Goal: Task Accomplishment & Management: Use online tool/utility

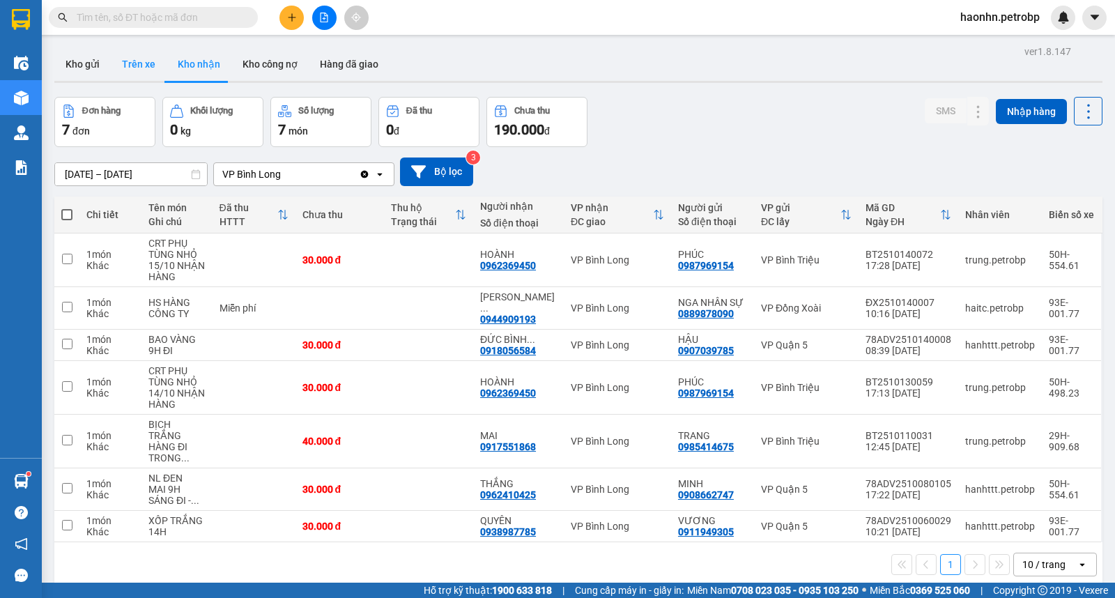
click at [145, 72] on button "Trên xe" at bounding box center [139, 63] width 56 height 33
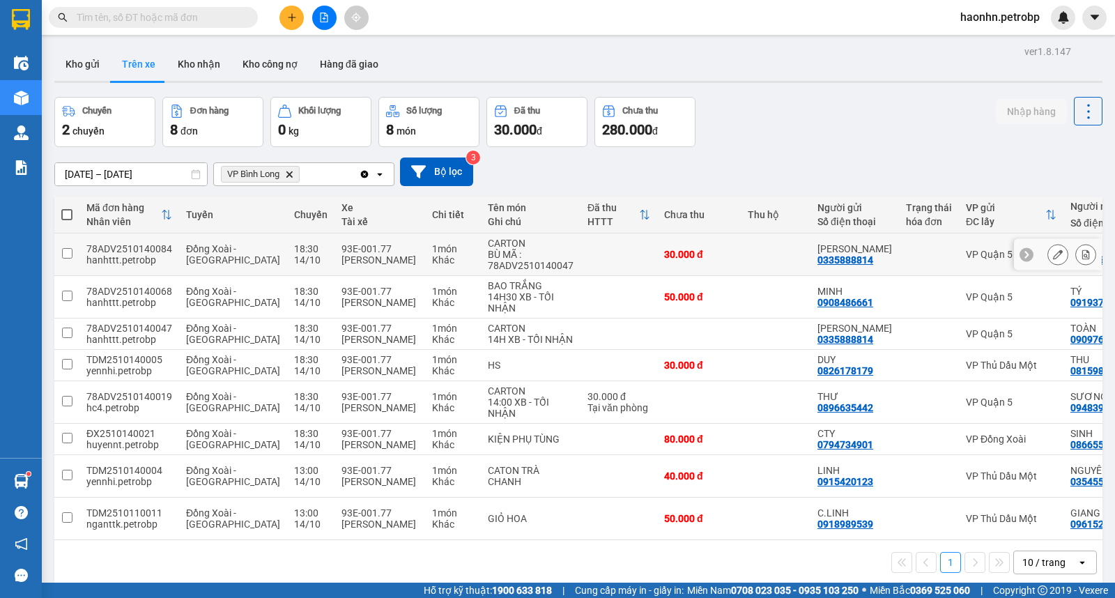
click at [580, 249] on td at bounding box center [618, 254] width 77 height 43
checkbox input "true"
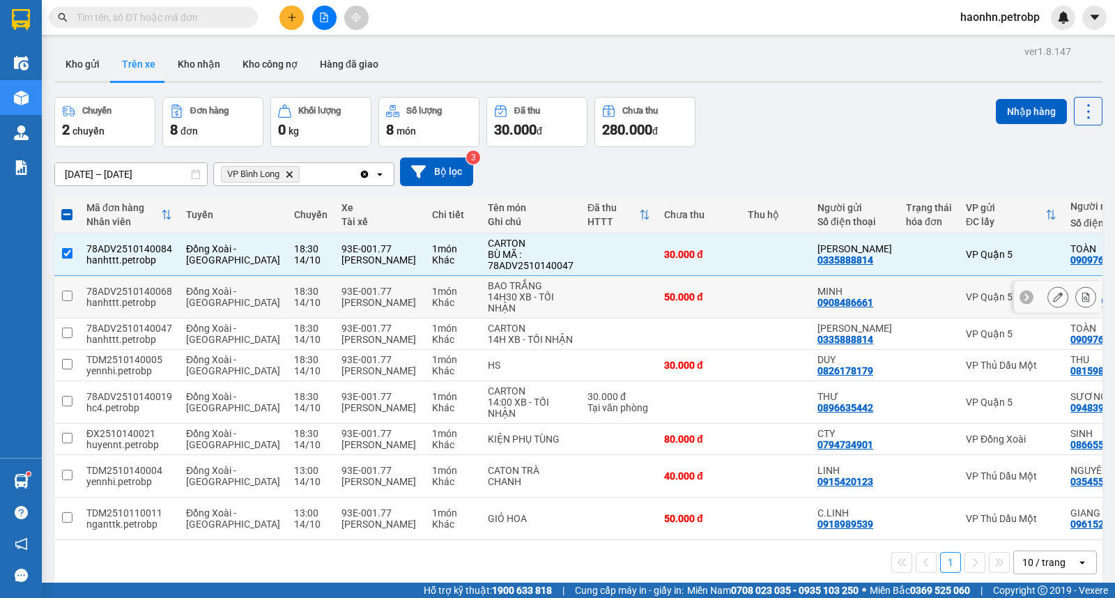
click at [587, 282] on td at bounding box center [618, 297] width 77 height 43
checkbox input "true"
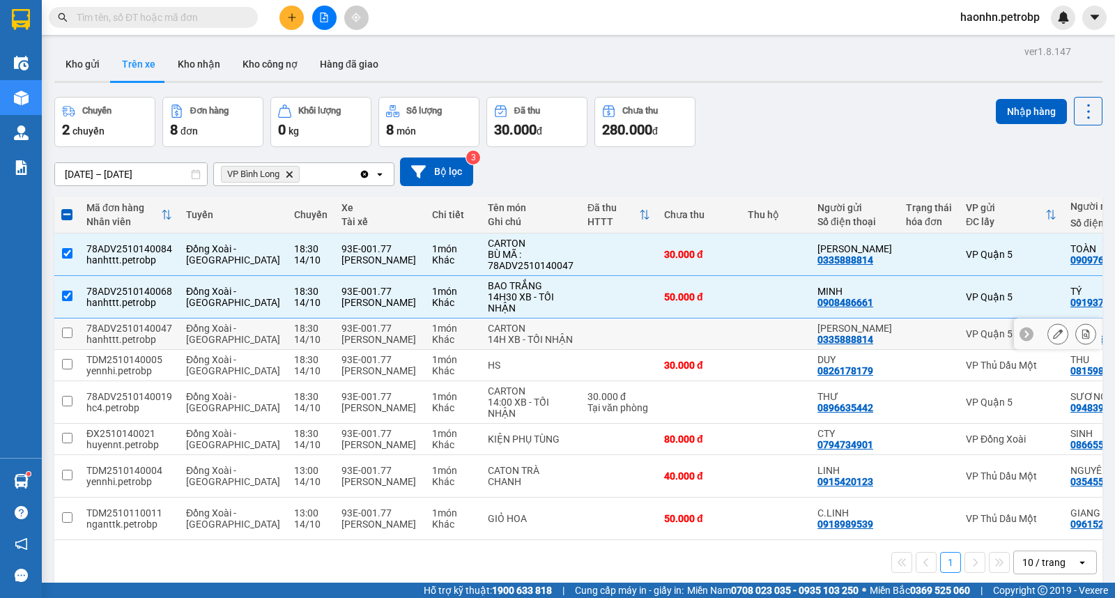
click at [592, 325] on td at bounding box center [618, 333] width 77 height 31
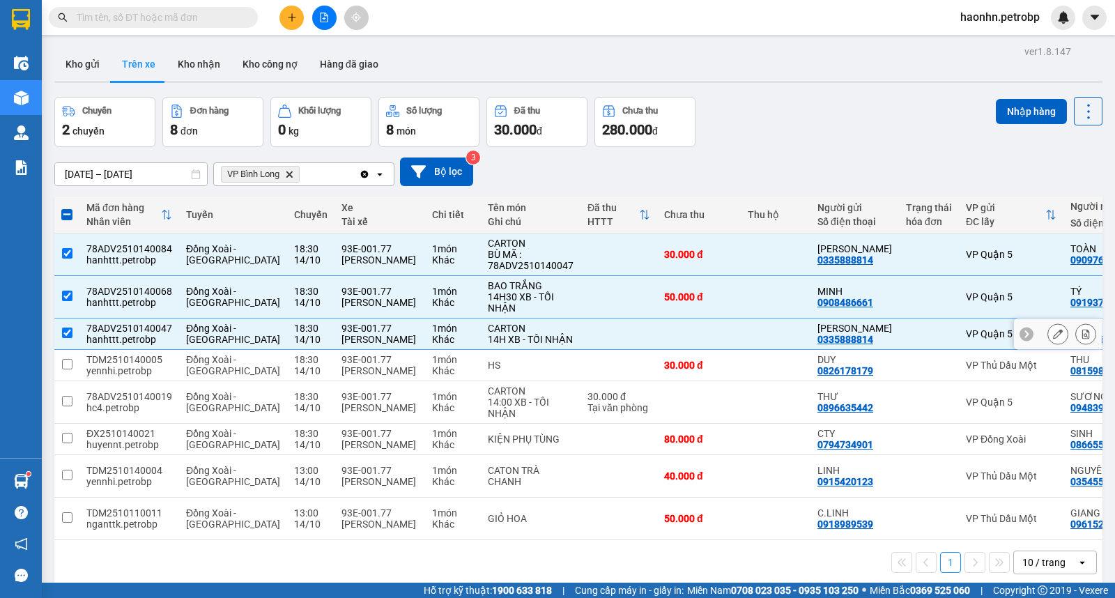
click at [587, 349] on td at bounding box center [618, 333] width 77 height 31
checkbox input "false"
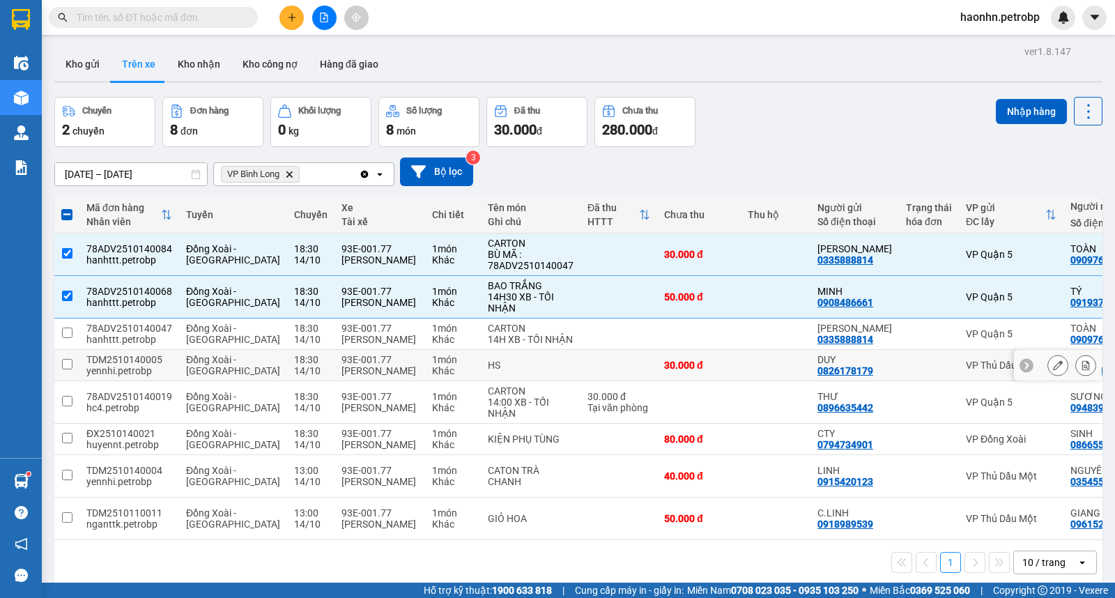
drag, startPoint x: 593, startPoint y: 377, endPoint x: 586, endPoint y: 403, distance: 26.7
click at [593, 378] on td at bounding box center [618, 365] width 77 height 31
checkbox input "true"
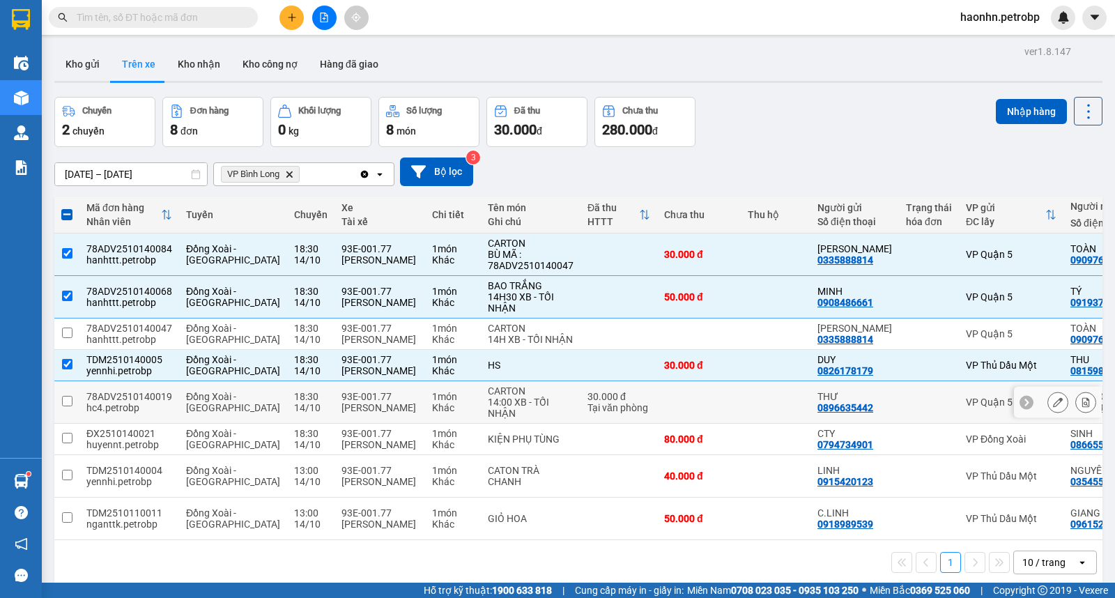
click at [587, 402] on div "30.000 đ" at bounding box center [618, 396] width 63 height 11
checkbox input "true"
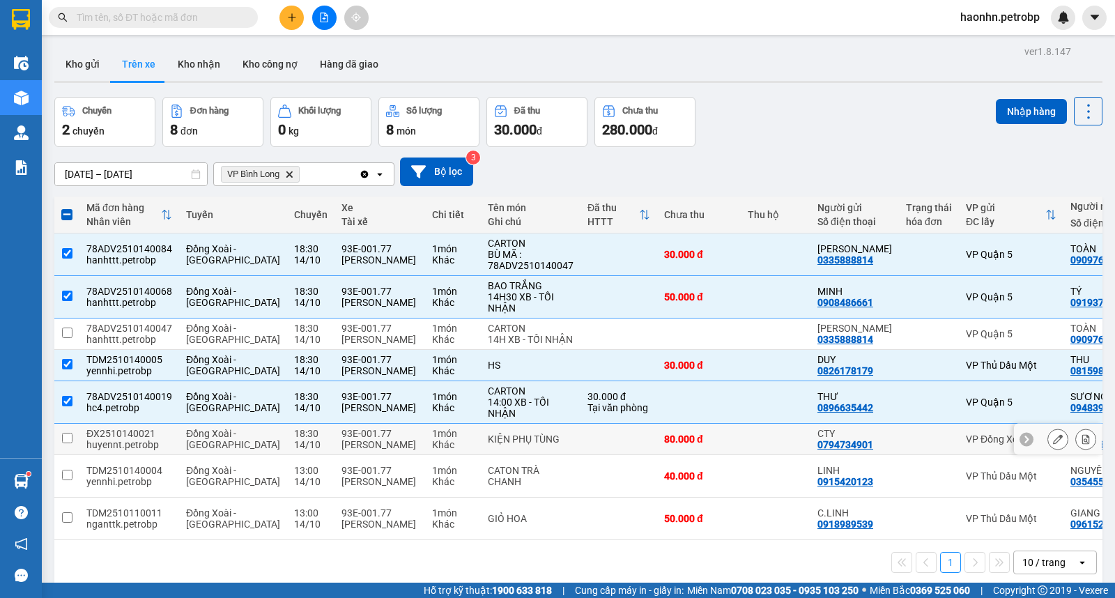
click at [584, 445] on td at bounding box center [618, 439] width 77 height 31
checkbox input "true"
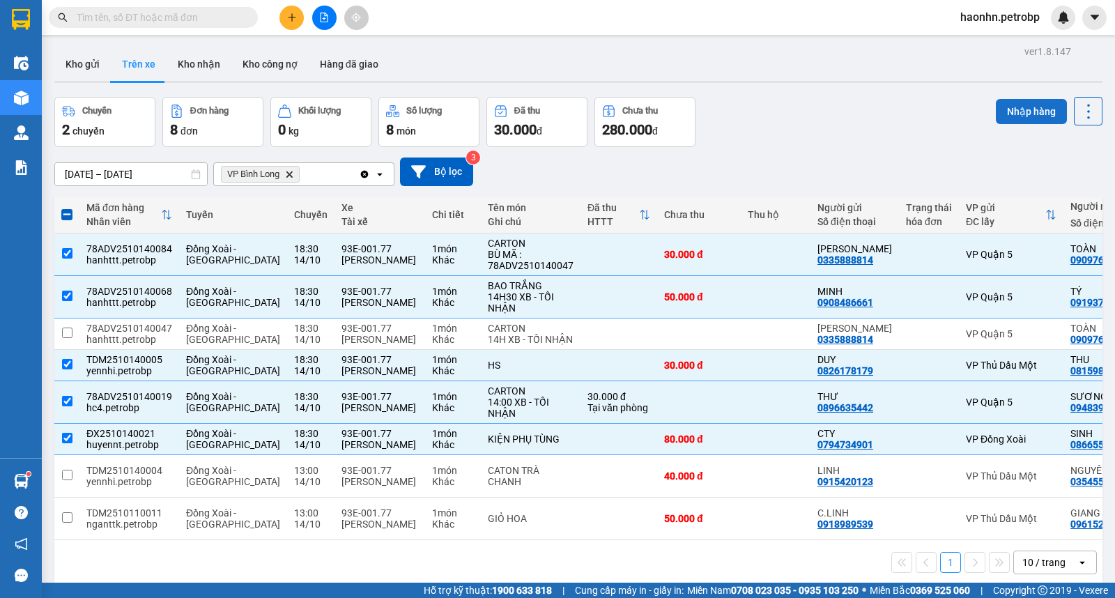
click at [1015, 108] on button "Nhập hàng" at bounding box center [1031, 111] width 71 height 25
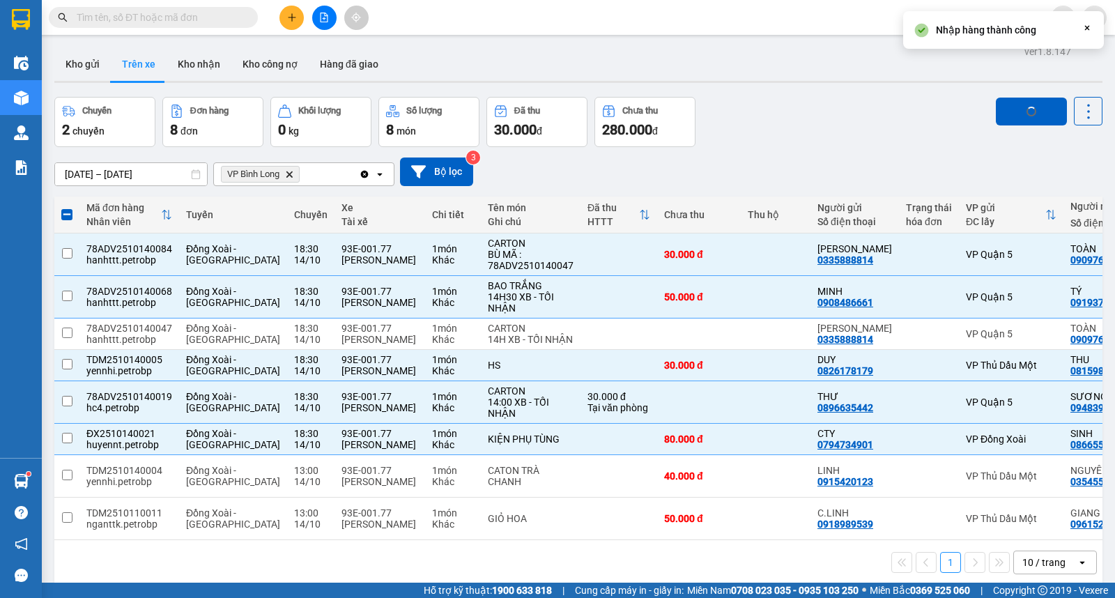
checkbox input "false"
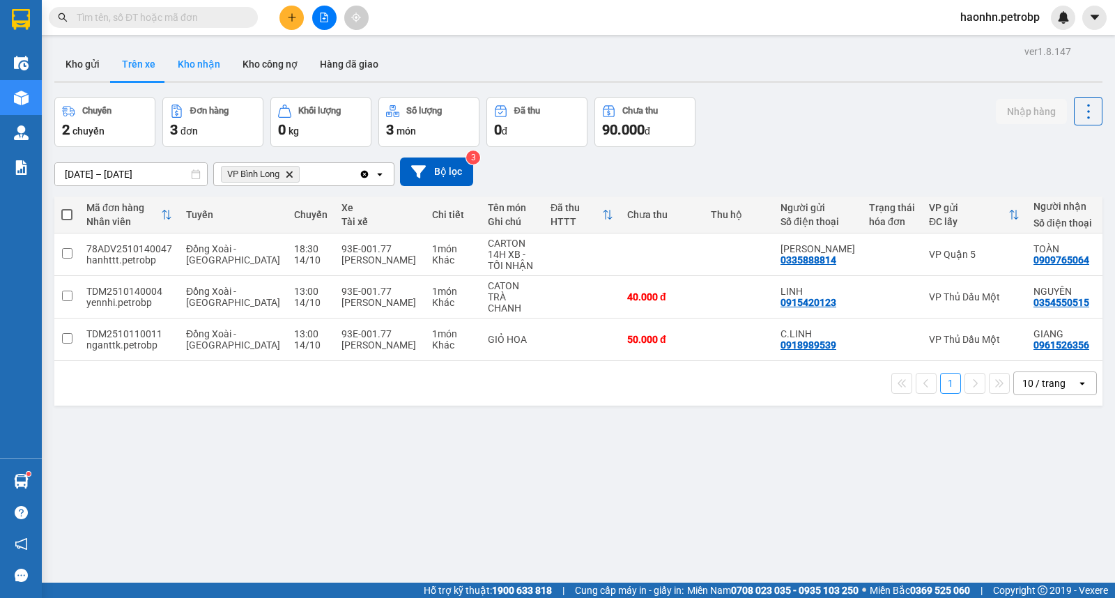
click at [186, 71] on button "Kho nhận" at bounding box center [199, 63] width 65 height 33
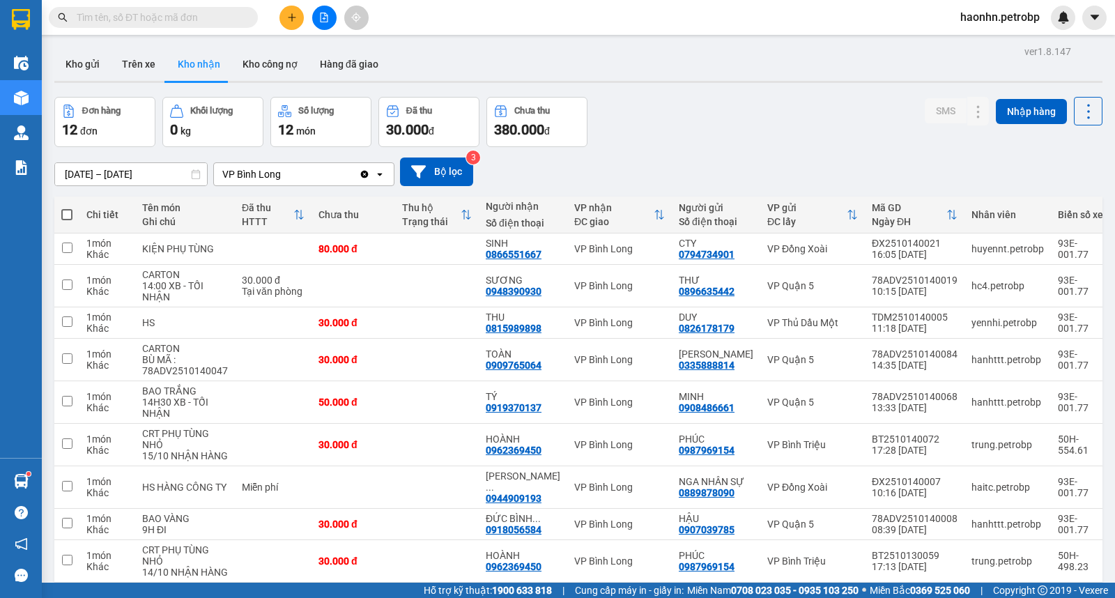
click at [980, 30] on div "Kết quả tìm kiếm ( 0 ) Bộ lọc No Data haonhn.petrobp" at bounding box center [557, 17] width 1115 height 35
click at [980, 23] on span "haonhn.petrobp" at bounding box center [1000, 16] width 102 height 17
click at [983, 40] on span "Đăng xuất" at bounding box center [1006, 43] width 74 height 15
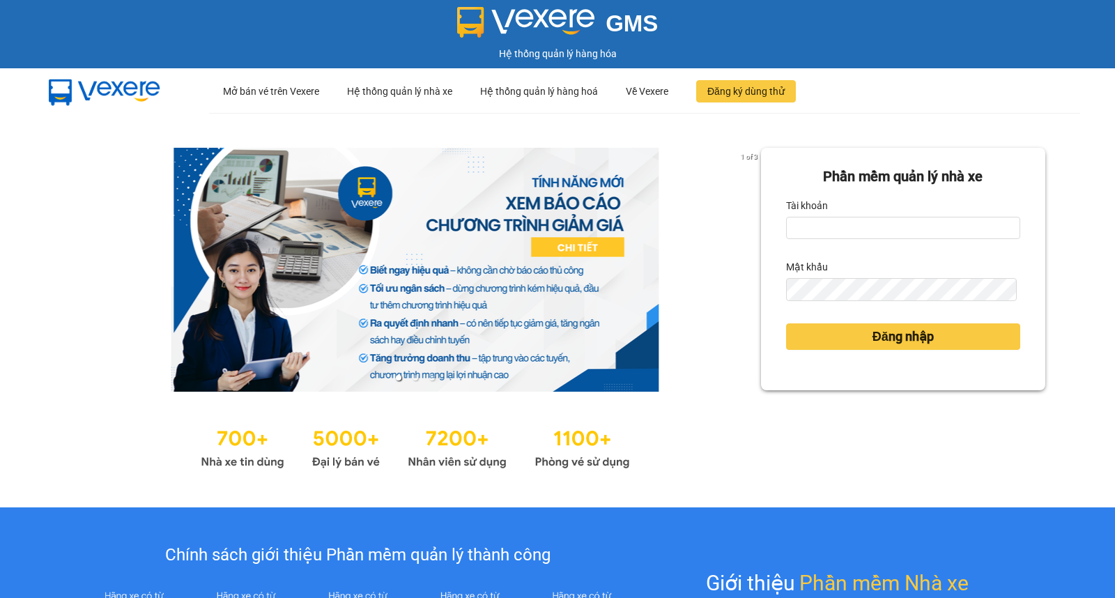
drag, startPoint x: 766, startPoint y: 223, endPoint x: 776, endPoint y: 222, distance: 9.9
click at [772, 222] on div "Phần mềm quản lý nhà xe Tài khoản Mật khẩu Đăng nhập" at bounding box center [903, 269] width 284 height 242
drag, startPoint x: 804, startPoint y: 224, endPoint x: 826, endPoint y: 249, distance: 33.6
click at [806, 224] on input "Tài khoản" at bounding box center [903, 228] width 234 height 22
type input "haonhn.petrobp"
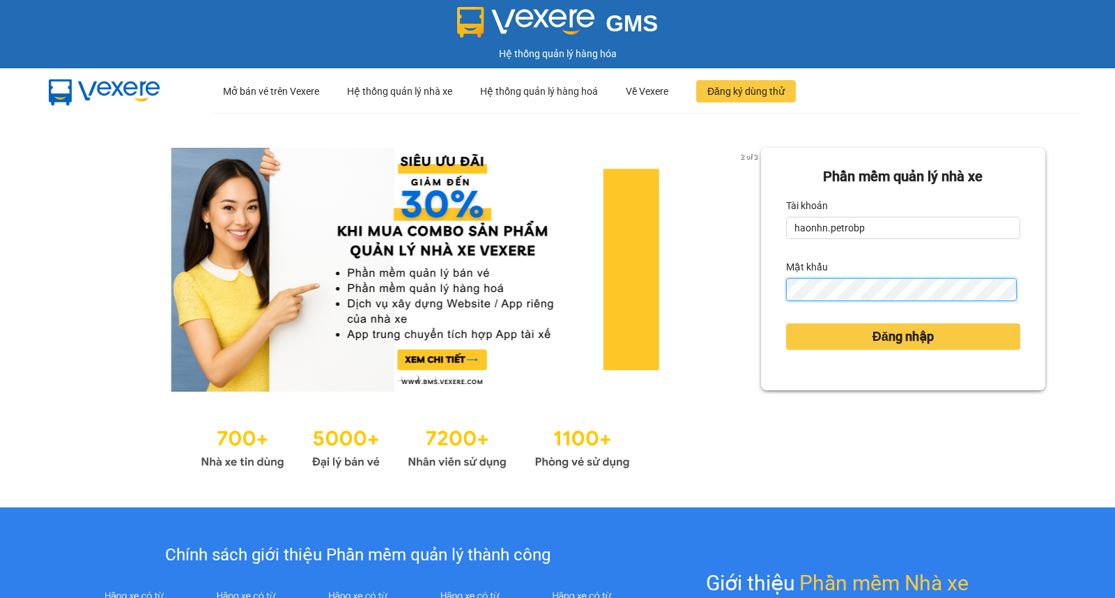
click at [786, 323] on button "Đăng nhập" at bounding box center [903, 336] width 234 height 26
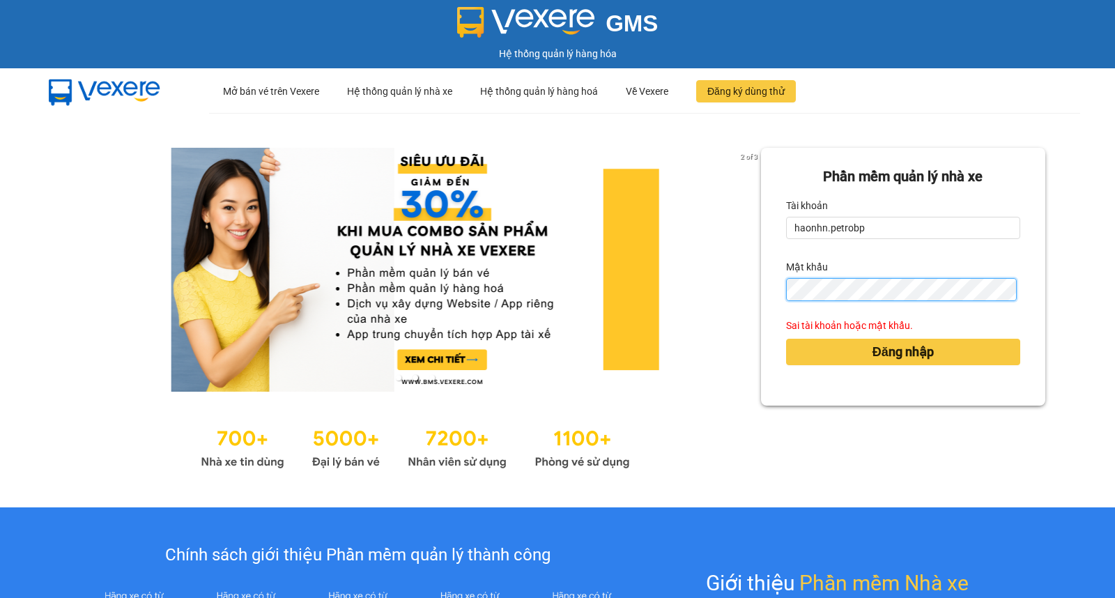
click at [786, 339] on button "Đăng nhập" at bounding box center [903, 352] width 234 height 26
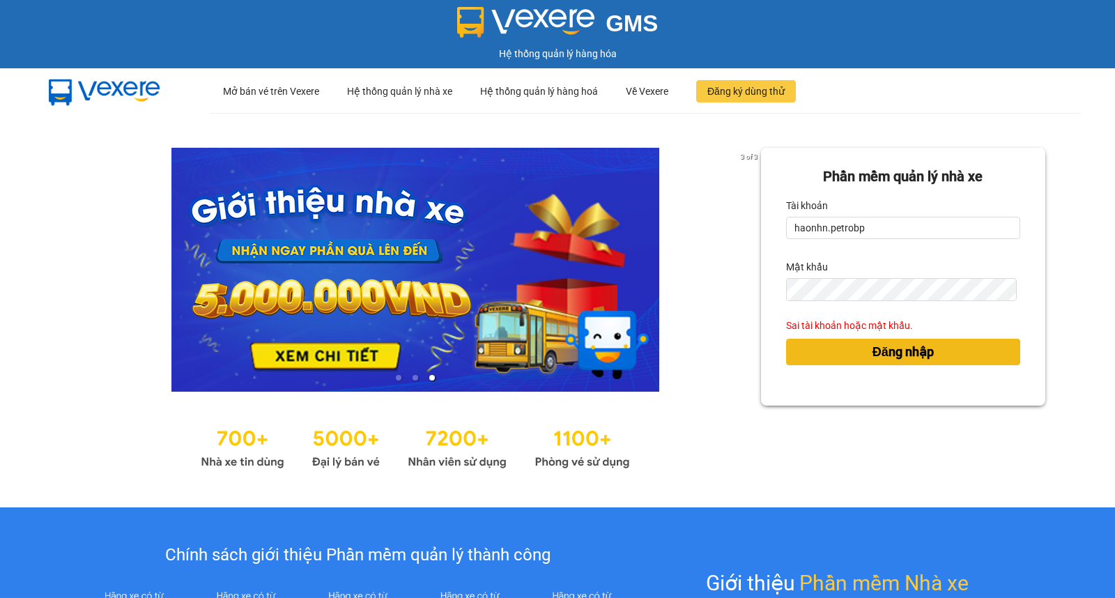
click at [962, 352] on button "Đăng nhập" at bounding box center [903, 352] width 234 height 26
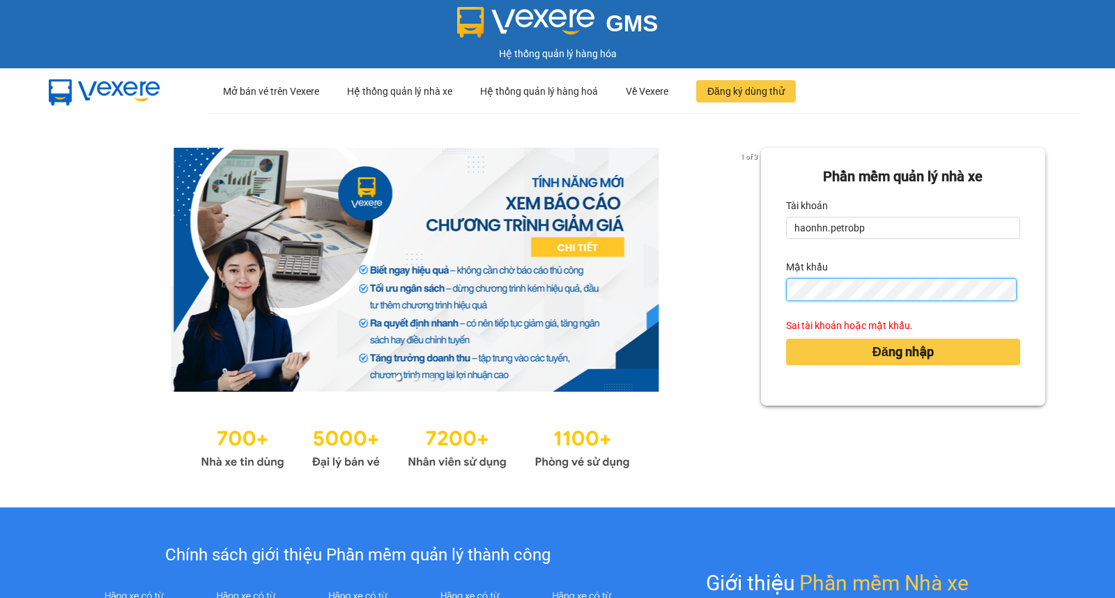
click at [786, 339] on button "Đăng nhập" at bounding box center [903, 352] width 234 height 26
